Goal: Navigation & Orientation: Find specific page/section

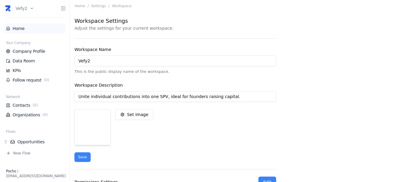
click at [22, 26] on link "Home" at bounding box center [34, 28] width 57 height 6
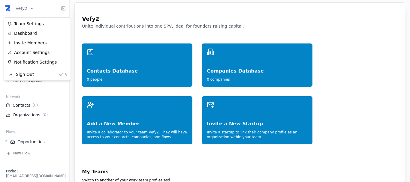
click at [25, 6] on html "Vefy2 Home Your Company Company Profile Data Room KPIs Follow request ( 0 ) Net…" at bounding box center [205, 91] width 410 height 182
click at [26, 8] on html "Vefy2 Home Your Company Company Profile Data Room KPIs Follow request ( 0 ) Net…" at bounding box center [205, 91] width 410 height 182
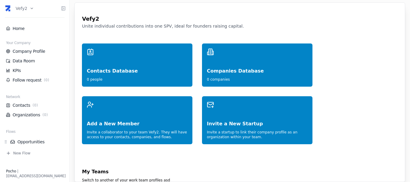
drag, startPoint x: 192, startPoint y: 159, endPoint x: 121, endPoint y: 149, distance: 71.8
click at [121, 149] on div "Contacts Database 0 people Companies Database 0 companies Add a New Member Invi…" at bounding box center [213, 162] width 263 height 239
drag, startPoint x: 121, startPoint y: 149, endPoint x: 157, endPoint y: 147, distance: 36.1
drag, startPoint x: 157, startPoint y: 147, endPoint x: 146, endPoint y: 157, distance: 15.3
click at [146, 157] on div "Contacts Database 0 people Companies Database 0 companies Add a New Member Invi…" at bounding box center [213, 162] width 263 height 239
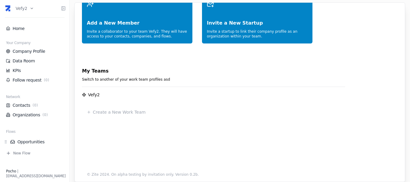
scroll to position [105, 0]
click at [34, 143] on link "Opportunities" at bounding box center [37, 142] width 55 height 6
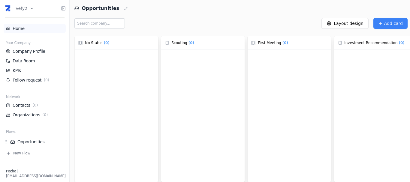
click at [22, 31] on link "Home" at bounding box center [34, 28] width 57 height 6
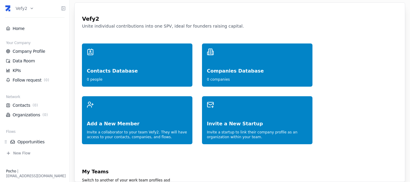
click at [137, 22] on div "Vefy2" at bounding box center [240, 16] width 316 height 13
